Goal: Information Seeking & Learning: Learn about a topic

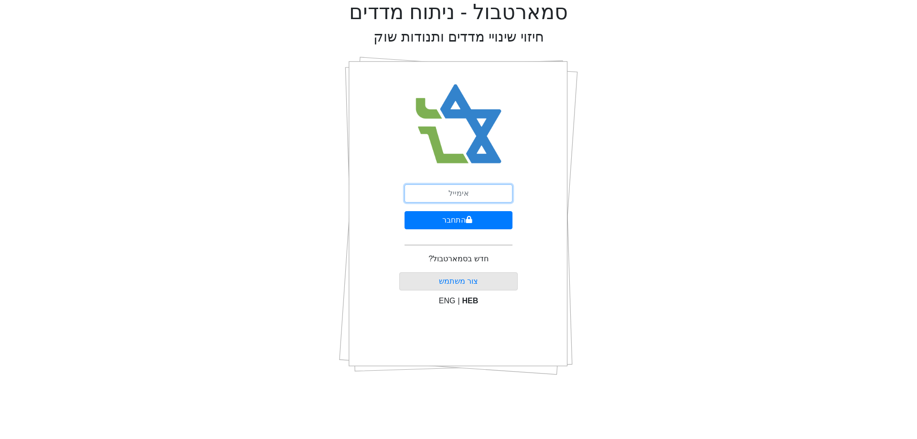
click at [479, 197] on input "email" at bounding box center [458, 193] width 108 height 18
type input "ט"
type input "[EMAIL_ADDRESS][DOMAIN_NAME]"
click at [460, 218] on button "התחבר" at bounding box center [458, 220] width 108 height 18
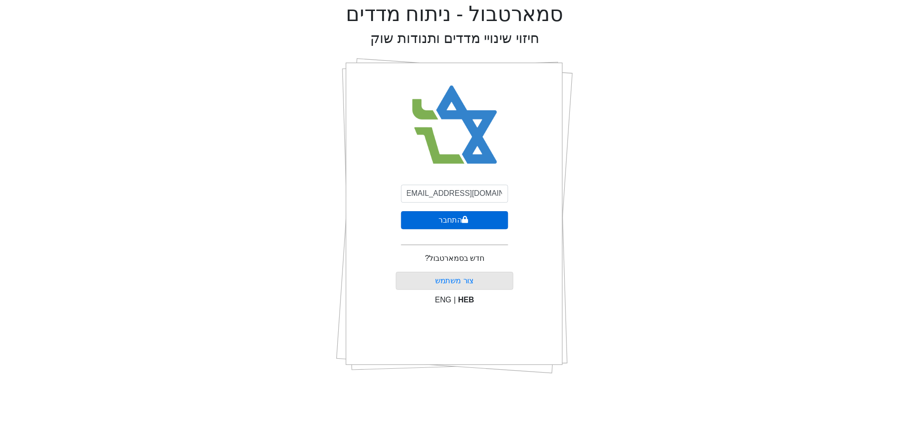
scroll to position [0, 0]
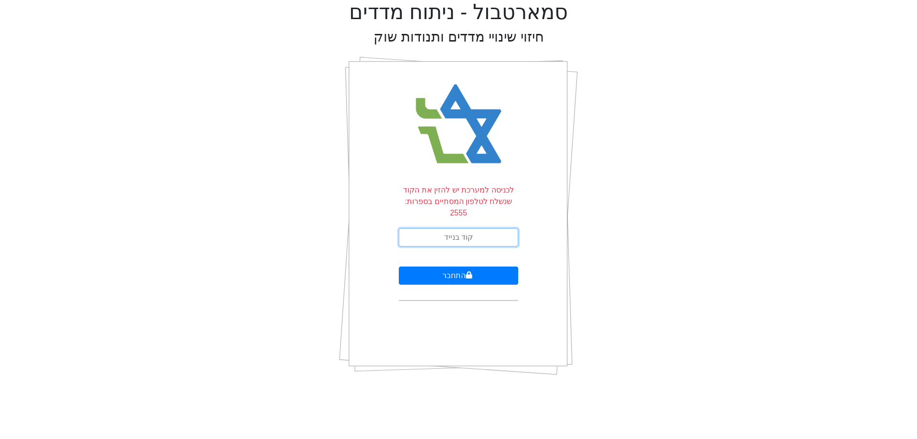
click at [460, 232] on input "text" at bounding box center [458, 237] width 119 height 18
type input "423613"
click at [458, 266] on button "התחבר" at bounding box center [458, 275] width 119 height 18
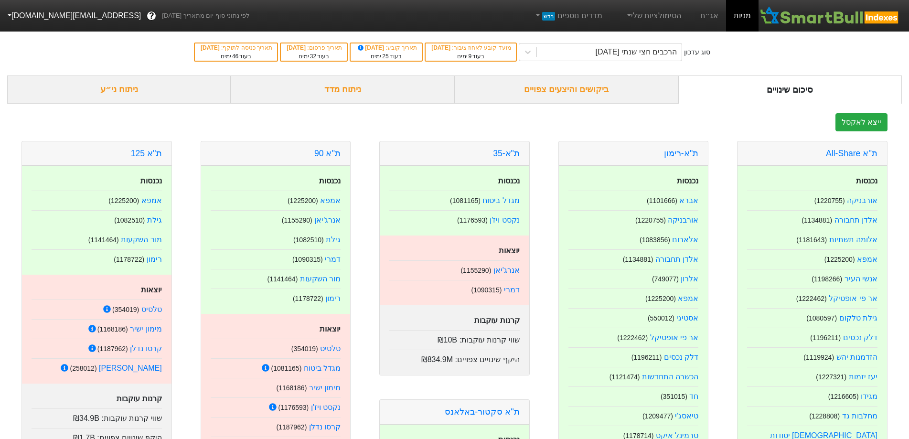
click at [579, 94] on div "ביקושים והיצעים צפויים" at bounding box center [566, 89] width 223 height 28
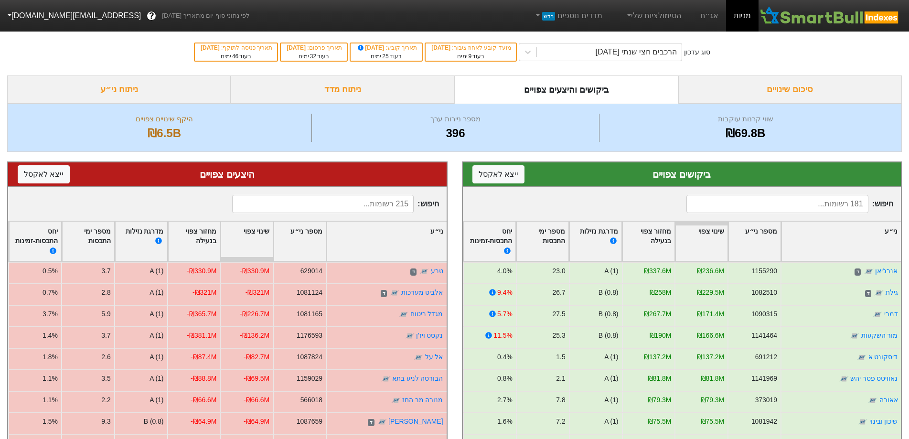
click at [532, 55] on icon at bounding box center [528, 52] width 10 height 10
click at [711, 18] on link "אג״ח" at bounding box center [708, 16] width 33 height 32
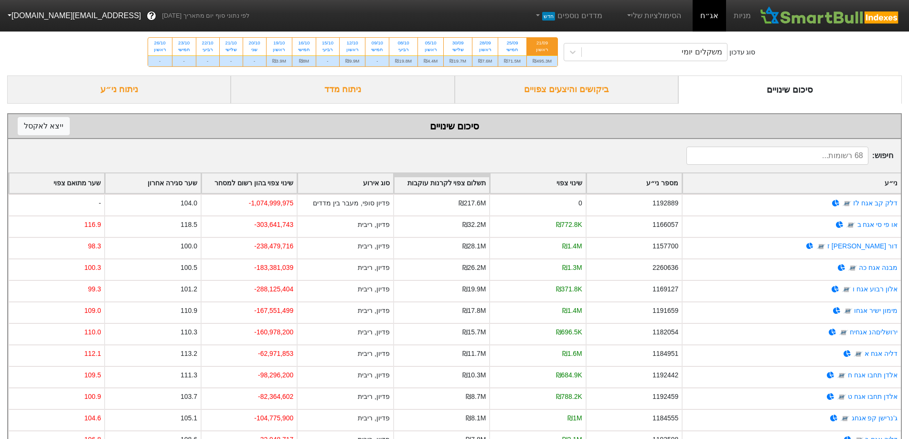
click at [567, 92] on div "ביקושים והיצעים צפויים" at bounding box center [566, 89] width 223 height 28
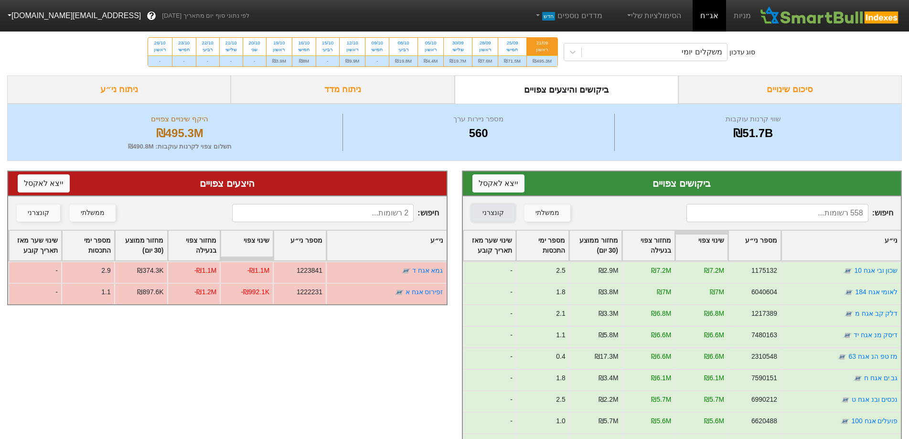
click at [504, 214] on div "קונצרני" at bounding box center [492, 213] width 21 height 11
